Goal: Information Seeking & Learning: Learn about a topic

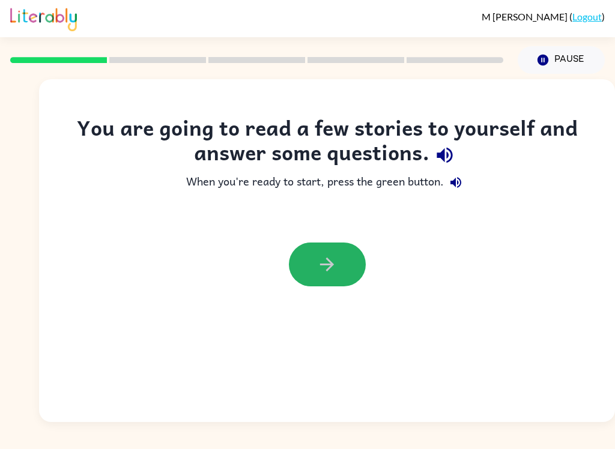
click at [341, 260] on button "button" at bounding box center [327, 265] width 77 height 44
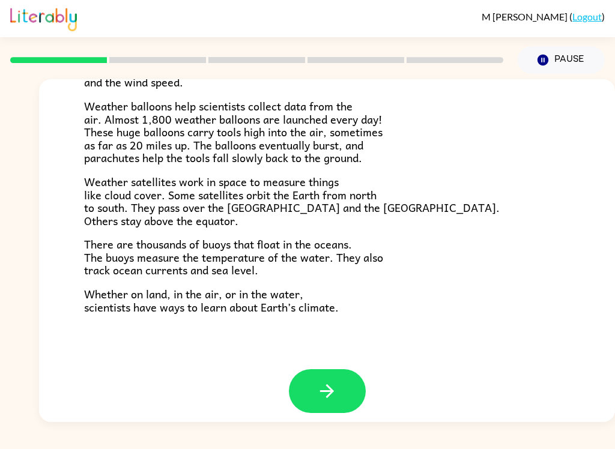
scroll to position [325, 0]
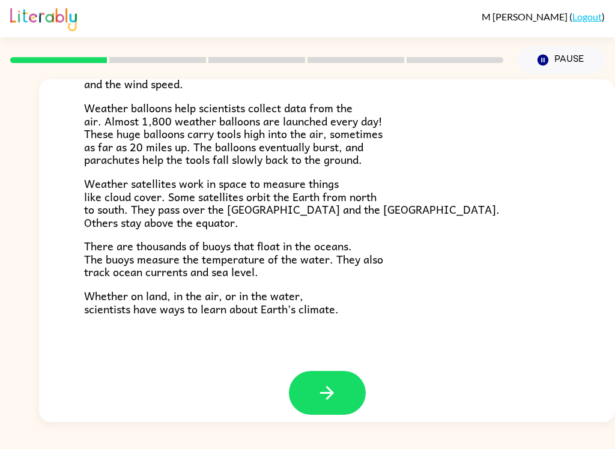
click at [318, 387] on icon "button" at bounding box center [326, 392] width 21 height 21
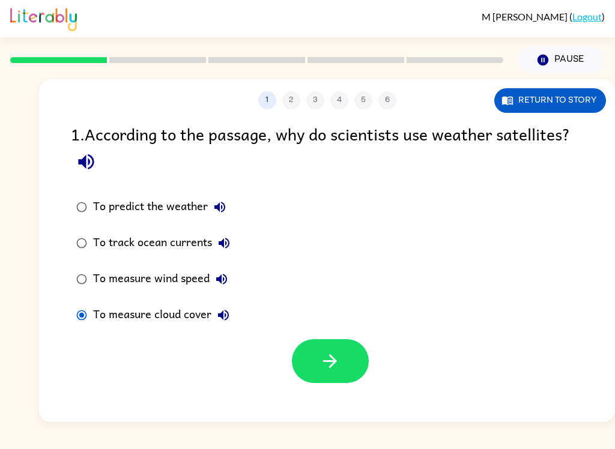
click at [320, 357] on icon "button" at bounding box center [329, 361] width 21 height 21
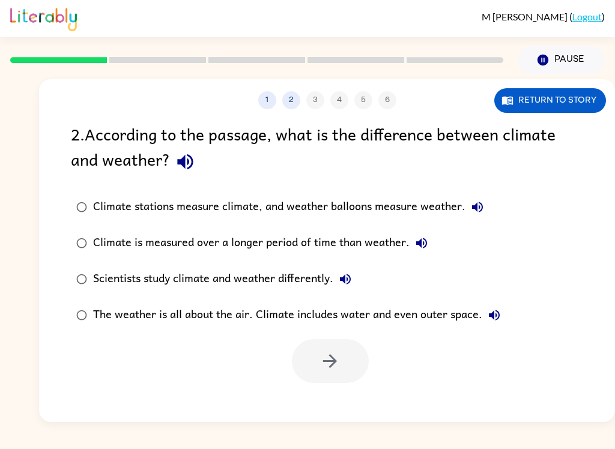
click at [562, 106] on button "Return to story" at bounding box center [550, 100] width 112 height 25
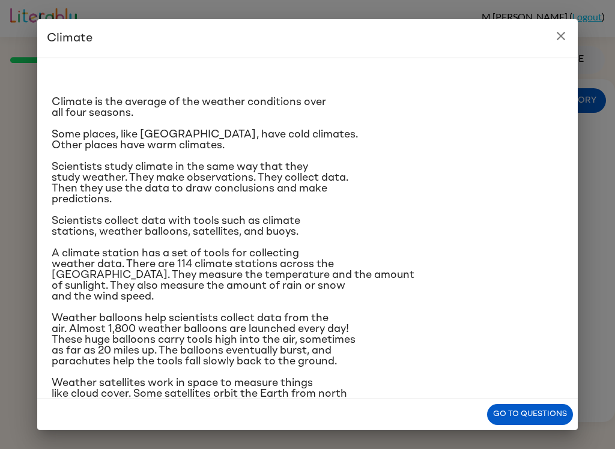
click at [559, 35] on icon "close" at bounding box center [560, 36] width 8 height 8
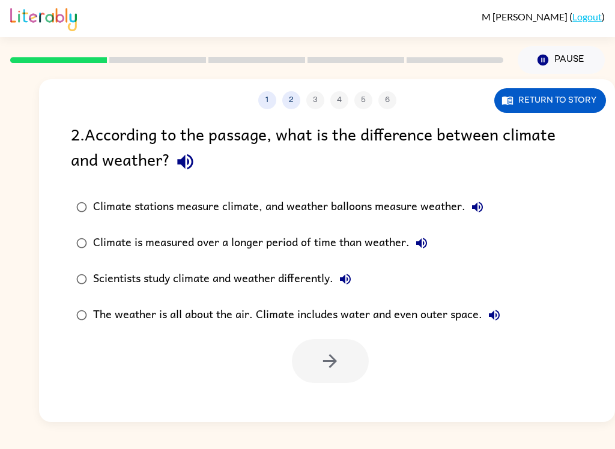
click at [412, 249] on button "Climate is measured over a longer period of time than weather." at bounding box center [421, 243] width 24 height 24
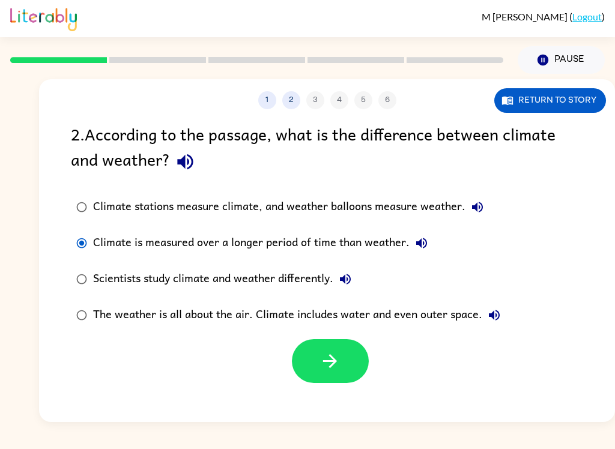
click at [316, 349] on button "button" at bounding box center [330, 361] width 77 height 44
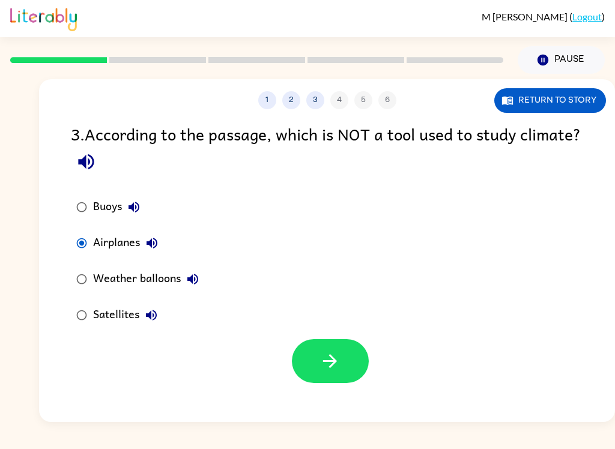
click at [342, 351] on button "button" at bounding box center [330, 361] width 77 height 44
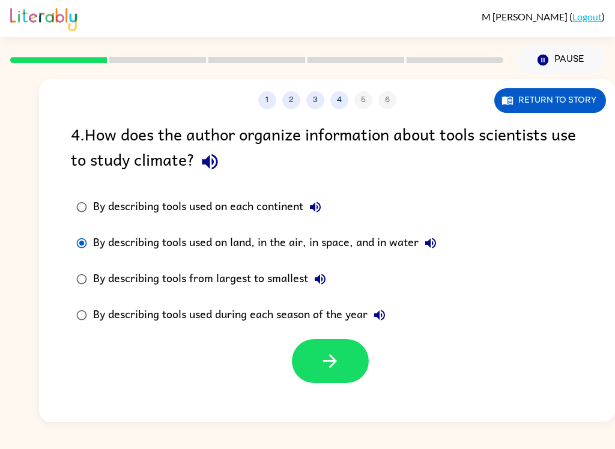
click at [299, 357] on button "button" at bounding box center [330, 361] width 77 height 44
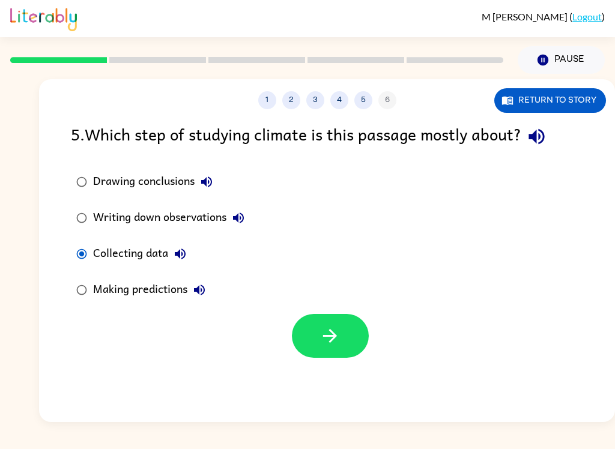
click at [333, 340] on icon "button" at bounding box center [330, 336] width 14 height 14
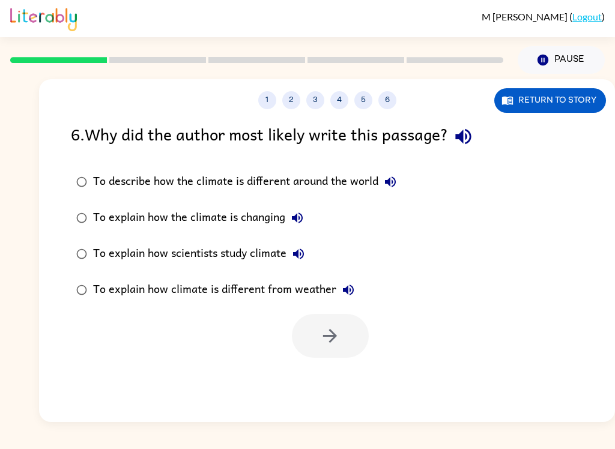
click at [93, 243] on div "To explain how scientists study climate" at bounding box center [201, 254] width 217 height 24
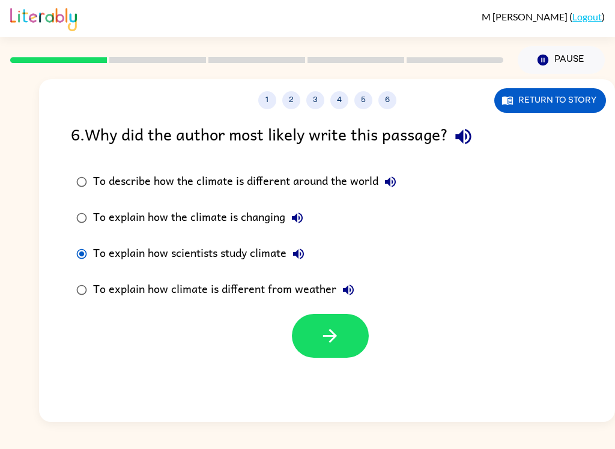
click at [327, 339] on icon "button" at bounding box center [329, 335] width 21 height 21
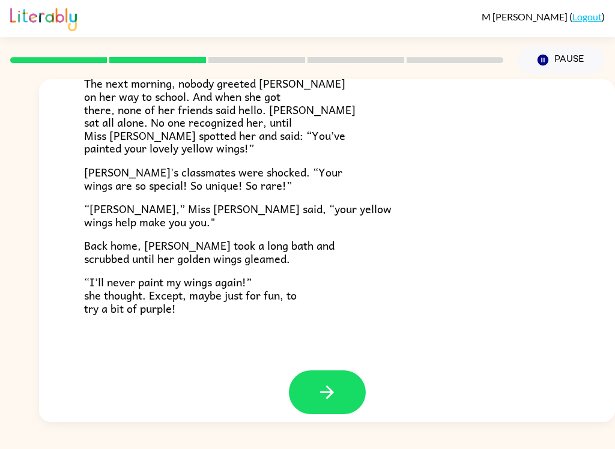
scroll to position [325, 0]
click at [319, 382] on icon "button" at bounding box center [326, 392] width 21 height 21
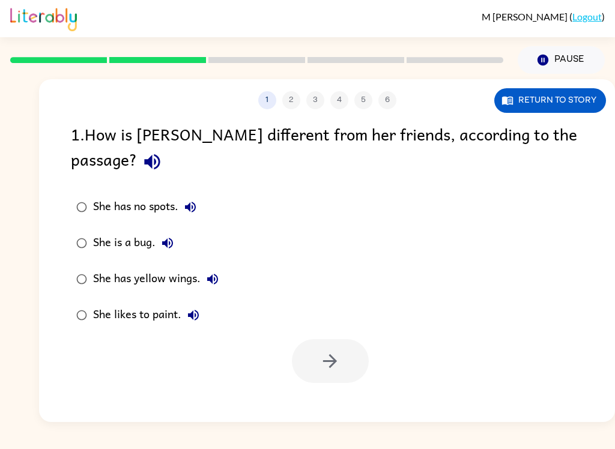
scroll to position [0, 0]
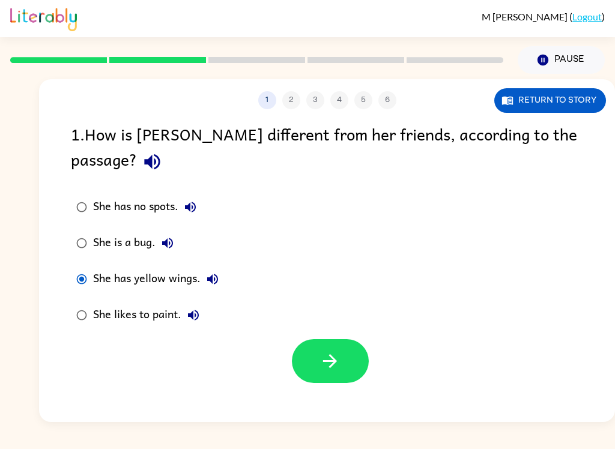
click at [349, 339] on button "button" at bounding box center [330, 361] width 77 height 44
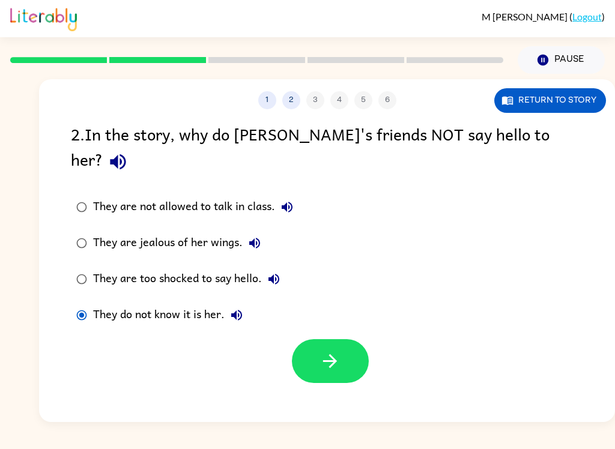
click at [345, 339] on button "button" at bounding box center [330, 361] width 77 height 44
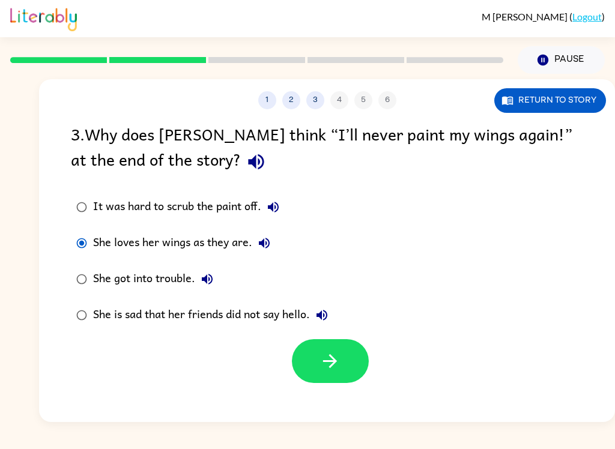
click at [339, 357] on icon "button" at bounding box center [329, 361] width 21 height 21
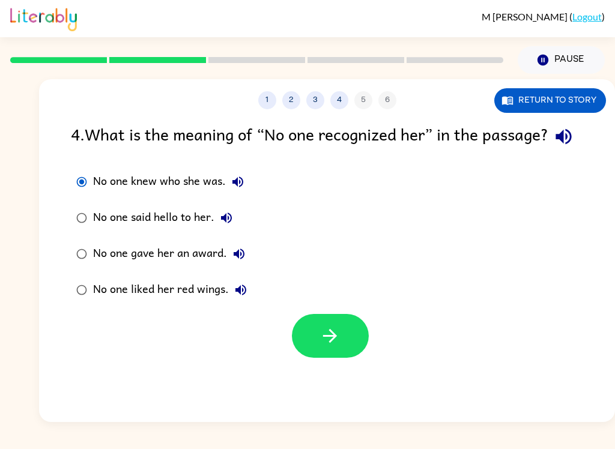
click at [318, 358] on button "button" at bounding box center [330, 336] width 77 height 44
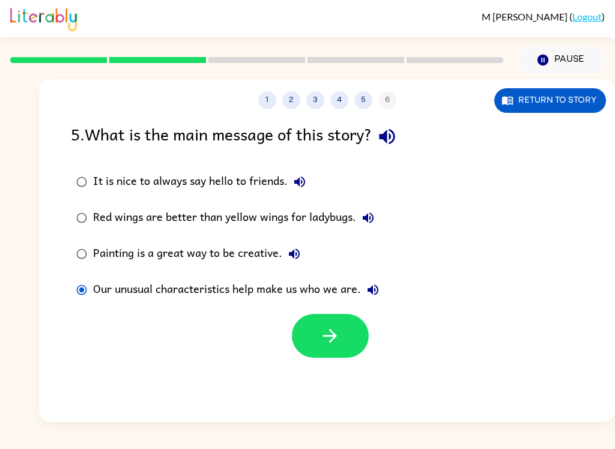
click at [326, 322] on button "button" at bounding box center [330, 336] width 77 height 44
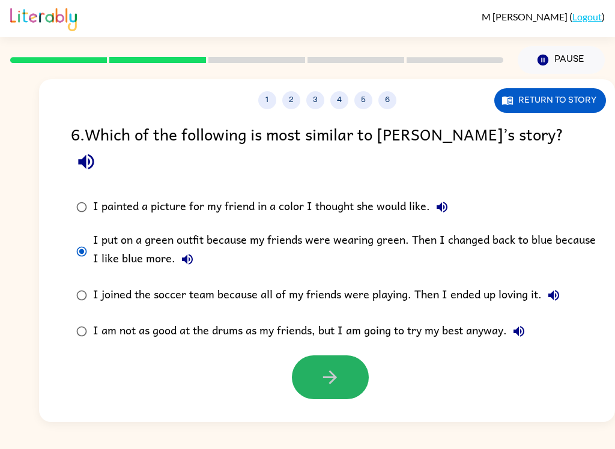
click at [334, 355] on button "button" at bounding box center [330, 377] width 77 height 44
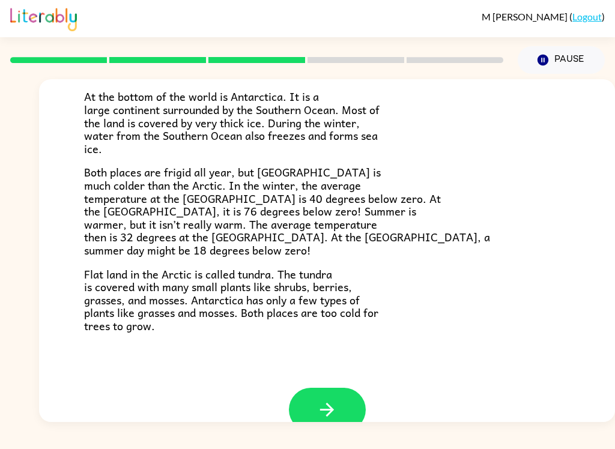
scroll to position [224, 0]
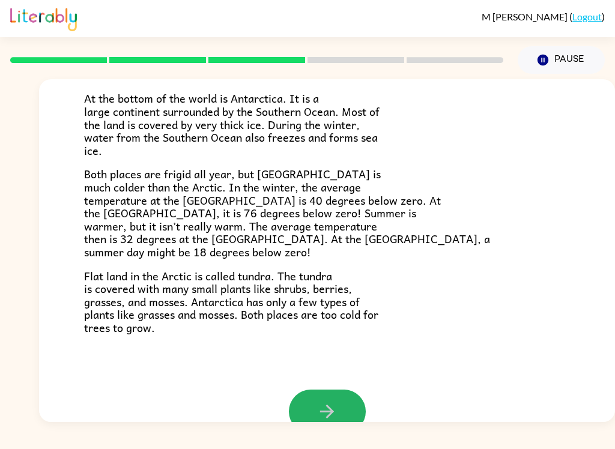
click at [328, 401] on icon "button" at bounding box center [326, 411] width 21 height 21
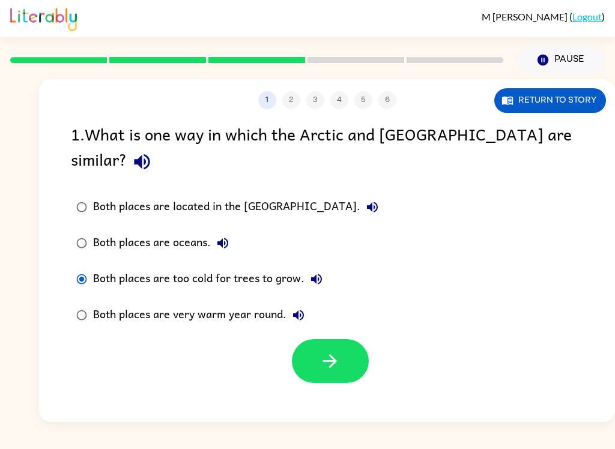
click at [337, 348] on button "button" at bounding box center [330, 361] width 77 height 44
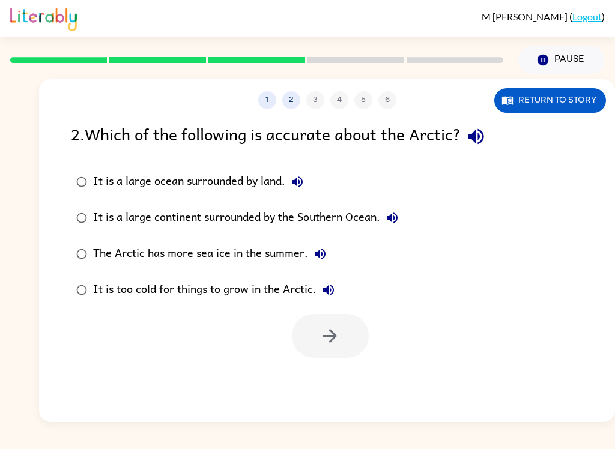
click at [580, 100] on button "Return to story" at bounding box center [550, 100] width 112 height 25
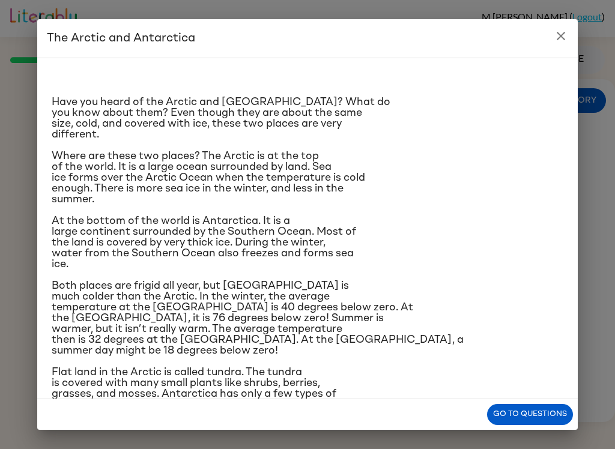
click at [564, 42] on icon "close" at bounding box center [560, 36] width 14 height 14
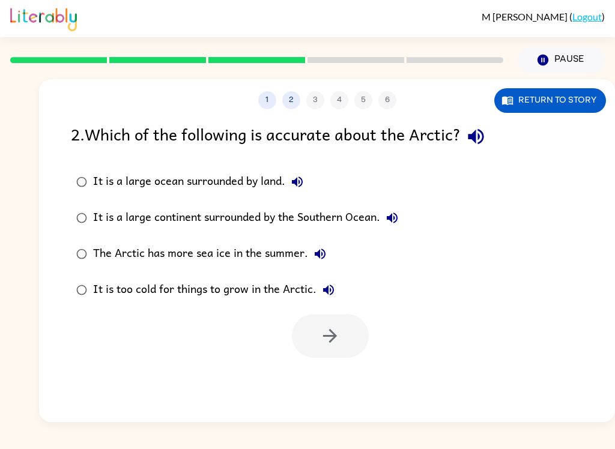
click at [201, 238] on label "The Arctic has more sea ice in the summer." at bounding box center [237, 254] width 346 height 36
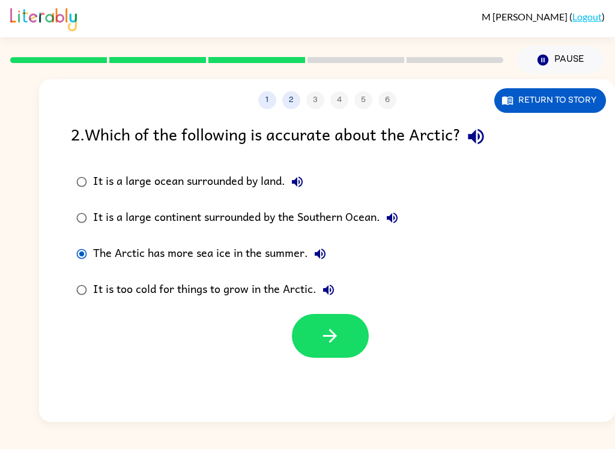
click at [333, 340] on icon "button" at bounding box center [330, 336] width 14 height 14
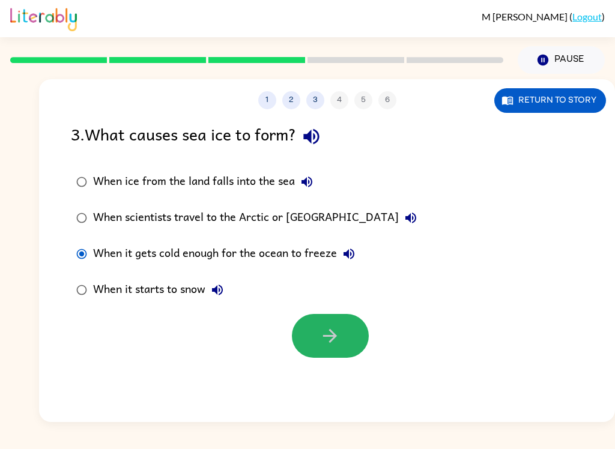
click at [310, 336] on button "button" at bounding box center [330, 336] width 77 height 44
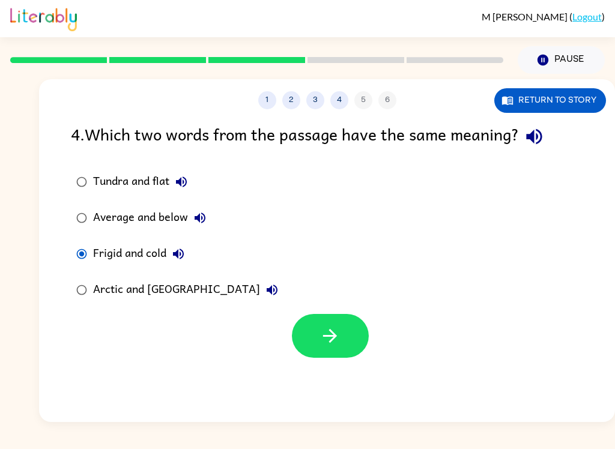
click at [301, 325] on button "button" at bounding box center [330, 336] width 77 height 44
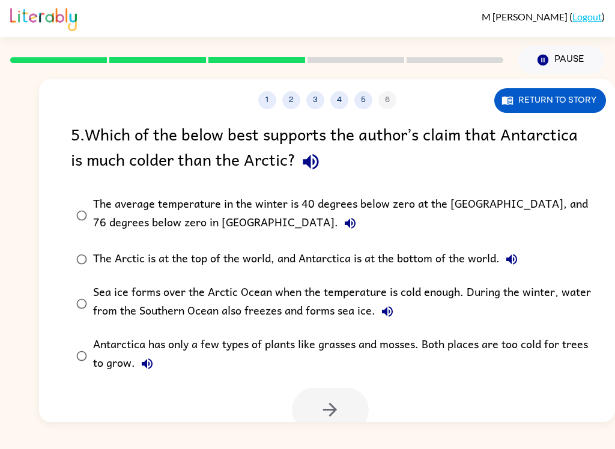
click at [298, 171] on button "button" at bounding box center [310, 161] width 31 height 31
click at [84, 202] on label "The average temperature in the winter is 40 degrees below zero at the [GEOGRAPH…" at bounding box center [334, 215] width 541 height 52
click at [323, 409] on icon "button" at bounding box center [329, 409] width 21 height 21
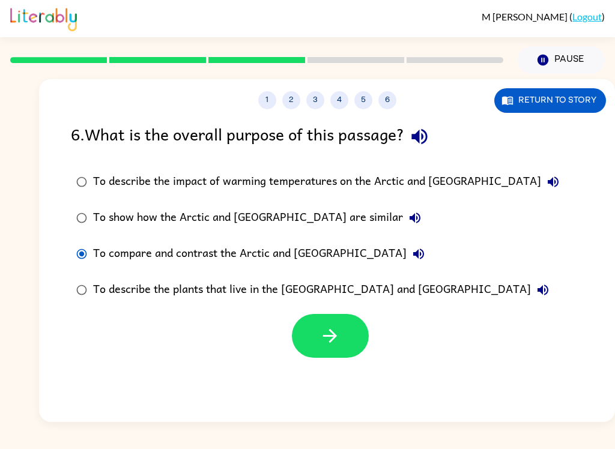
click at [315, 333] on button "button" at bounding box center [330, 336] width 77 height 44
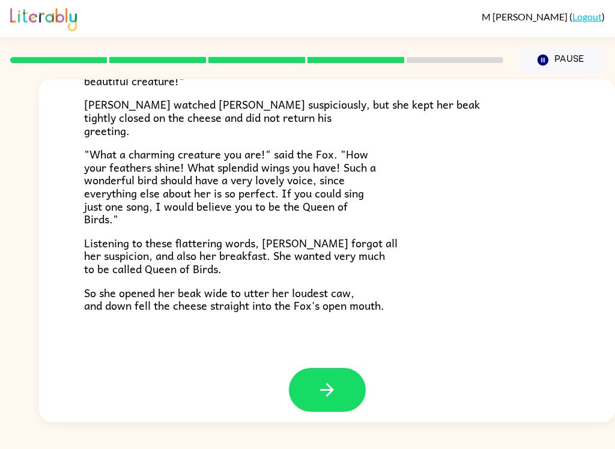
scroll to position [228, 0]
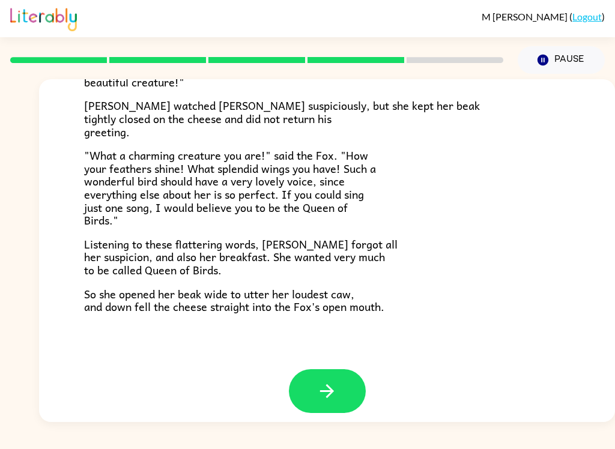
click at [315, 370] on button "button" at bounding box center [327, 391] width 77 height 44
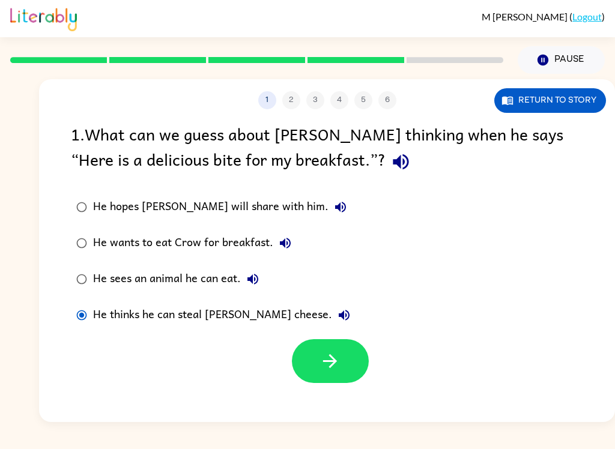
click at [327, 360] on icon "button" at bounding box center [329, 361] width 21 height 21
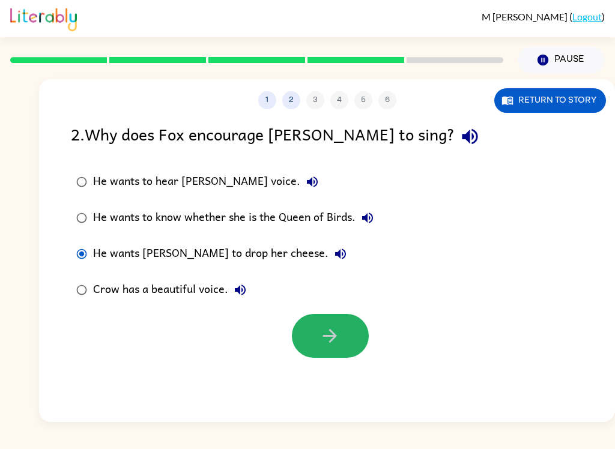
click at [317, 333] on button "button" at bounding box center [330, 336] width 77 height 44
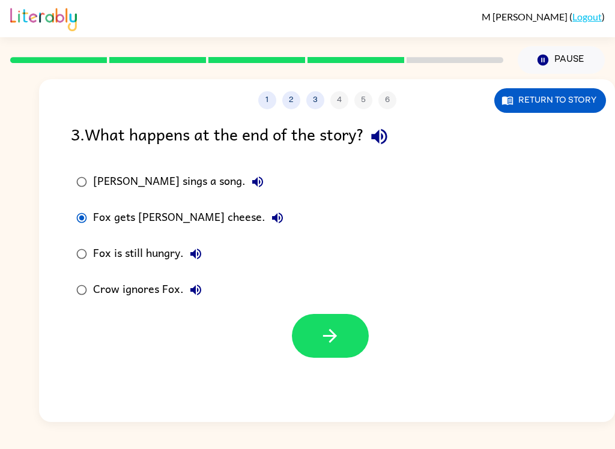
click at [307, 333] on button "button" at bounding box center [330, 336] width 77 height 44
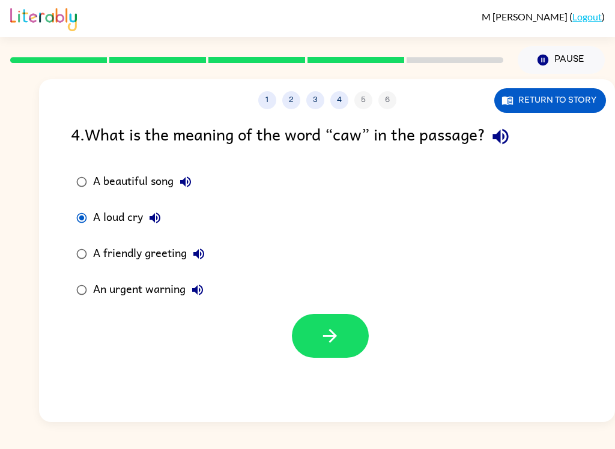
click at [312, 330] on button "button" at bounding box center [330, 336] width 77 height 44
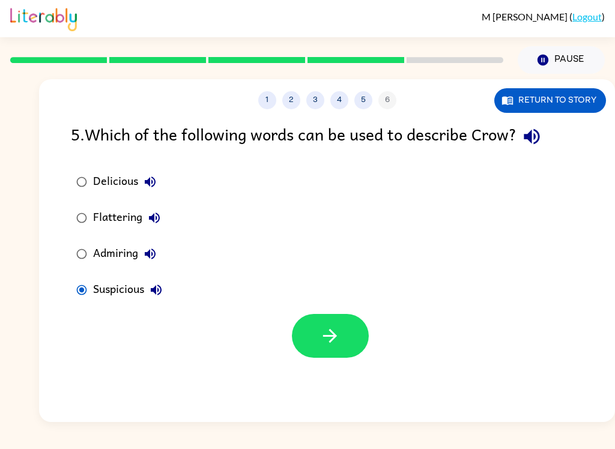
click at [314, 346] on button "button" at bounding box center [330, 336] width 77 height 44
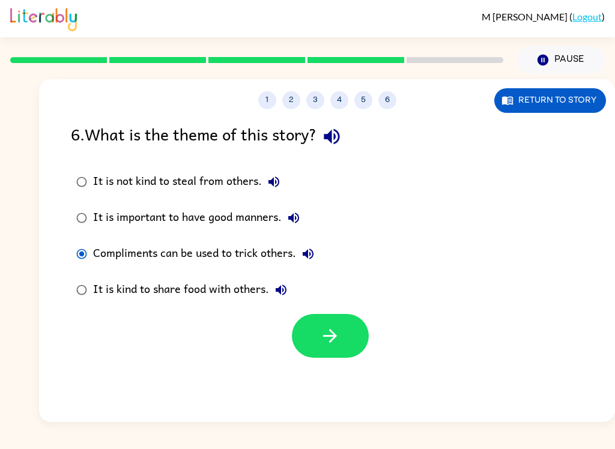
click at [329, 316] on button "button" at bounding box center [330, 336] width 77 height 44
